Goal: Book appointment/travel/reservation

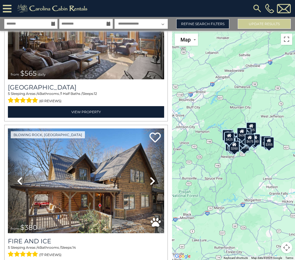
scroll to position [3468, 0]
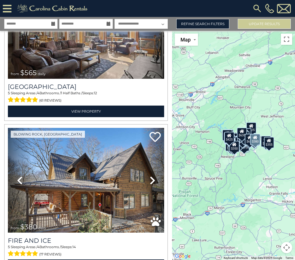
click at [139, 184] on img at bounding box center [86, 180] width 156 height 105
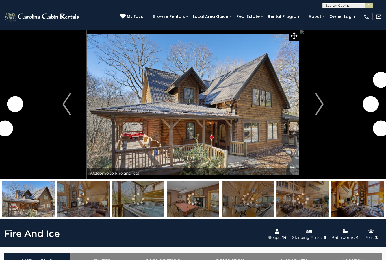
click at [320, 109] on img "Next" at bounding box center [319, 104] width 8 height 23
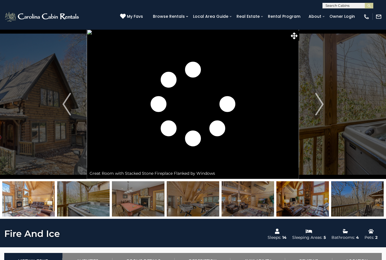
click at [61, 94] on button "Previous" at bounding box center [67, 104] width 40 height 150
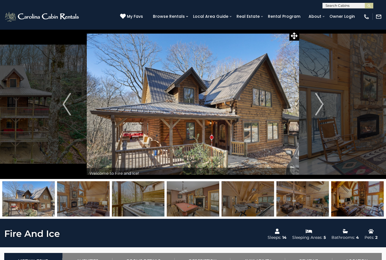
click at [322, 106] on img "Next" at bounding box center [319, 104] width 8 height 23
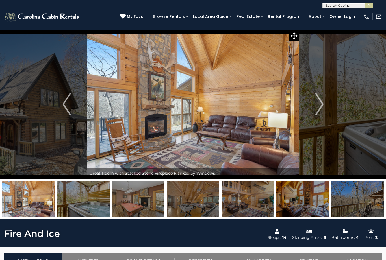
click at [323, 103] on img "Next" at bounding box center [319, 104] width 8 height 23
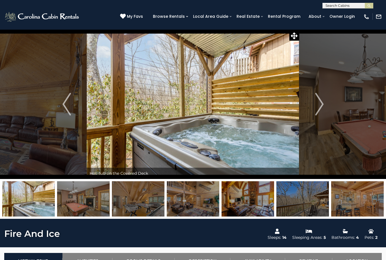
click at [324, 102] on button "Next" at bounding box center [319, 104] width 40 height 150
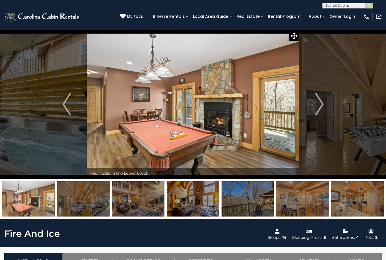
click at [322, 103] on img "Next" at bounding box center [319, 104] width 8 height 23
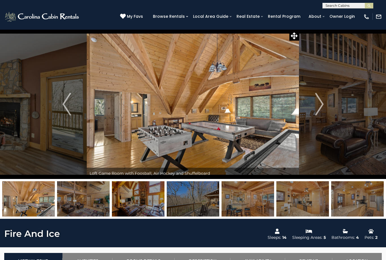
click at [321, 106] on img "Next" at bounding box center [319, 104] width 8 height 23
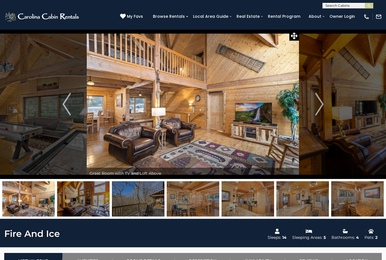
click at [318, 108] on img "Next" at bounding box center [319, 104] width 8 height 23
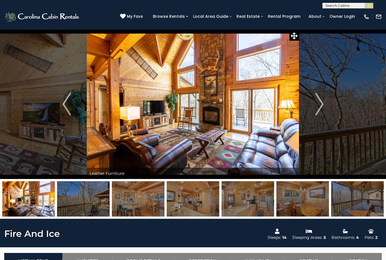
click at [319, 105] on img "Next" at bounding box center [319, 104] width 8 height 23
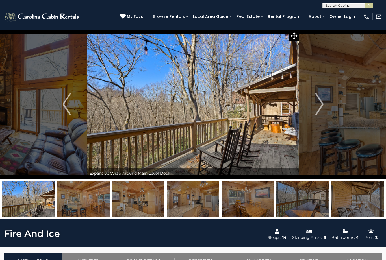
click at [322, 103] on img "Next" at bounding box center [319, 104] width 8 height 23
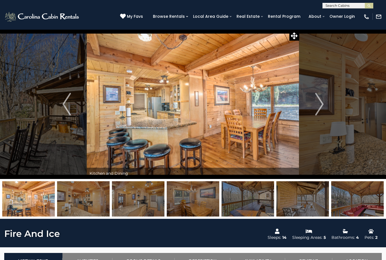
click at [319, 108] on img "Next" at bounding box center [319, 104] width 8 height 23
